Goal: Task Accomplishment & Management: Complete application form

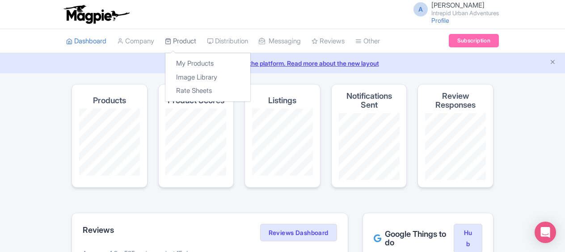
click at [186, 40] on link "Product" at bounding box center [180, 41] width 31 height 25
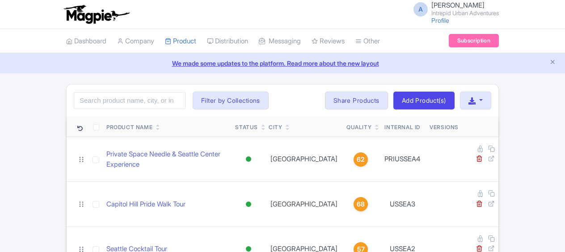
click at [193, 65] on link "We made some updates to the platform. Read more about the new layout" at bounding box center [282, 63] width 555 height 9
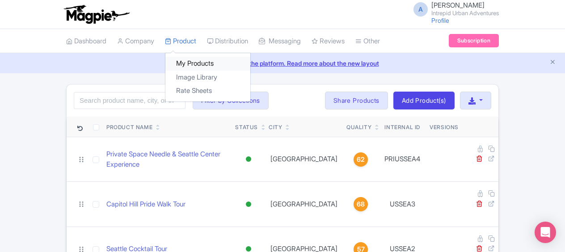
click at [196, 61] on link "My Products" at bounding box center [208, 64] width 85 height 14
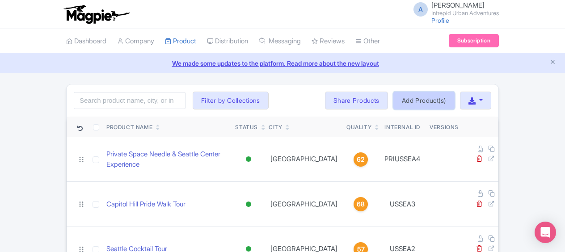
click at [419, 102] on link "Add Product(s)" at bounding box center [424, 101] width 61 height 18
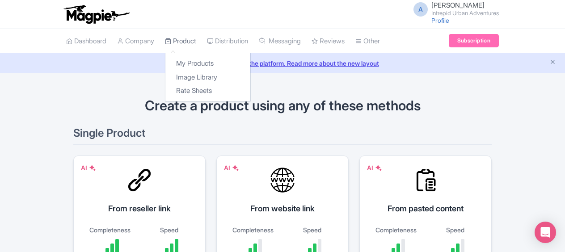
click at [193, 38] on link "Product" at bounding box center [180, 41] width 31 height 25
click at [199, 60] on link "My Products" at bounding box center [208, 64] width 85 height 14
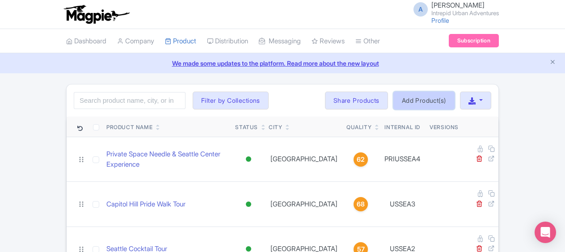
click at [425, 98] on link "Add Product(s)" at bounding box center [424, 101] width 61 height 18
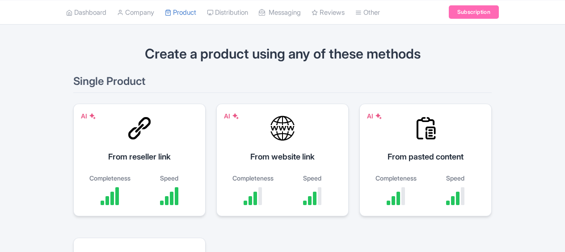
scroll to position [89, 0]
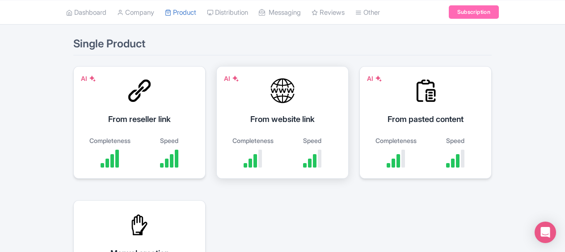
click at [289, 117] on div "From website link" at bounding box center [283, 119] width 110 height 12
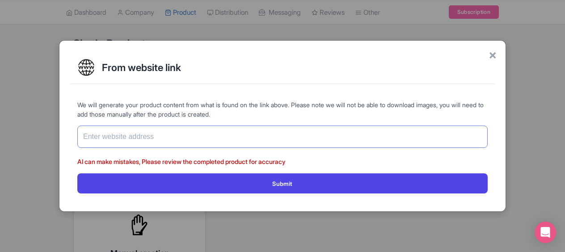
drag, startPoint x: 199, startPoint y: 136, endPoint x: 229, endPoint y: 134, distance: 29.6
click at [200, 136] on input "text" at bounding box center [282, 137] width 411 height 22
click at [496, 52] on span "×" at bounding box center [493, 54] width 8 height 19
